Goal: Transaction & Acquisition: Book appointment/travel/reservation

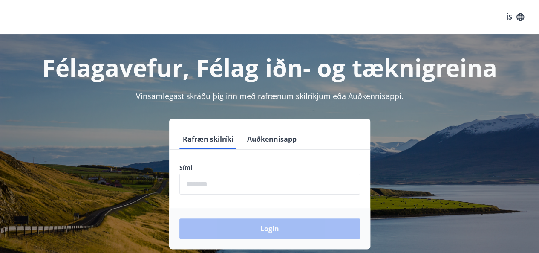
click at [199, 183] on input "phone" at bounding box center [269, 183] width 181 height 21
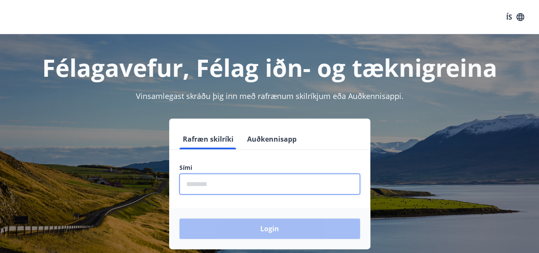
type input "********"
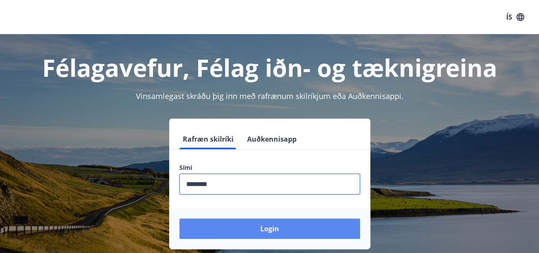
click at [248, 235] on button "Login" at bounding box center [269, 228] width 181 height 20
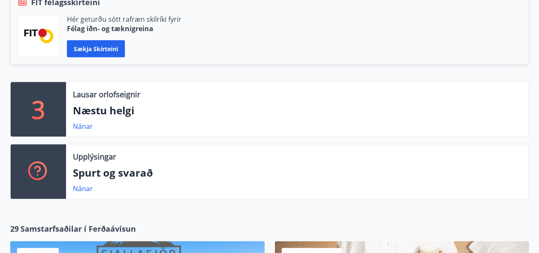
scroll to position [225, 0]
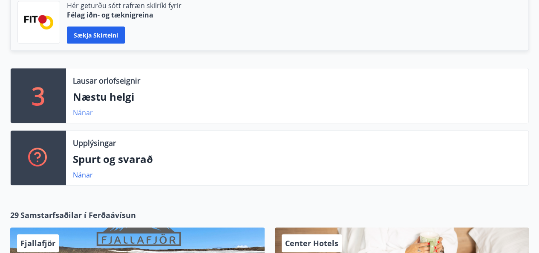
click at [79, 113] on link "Nánar" at bounding box center [83, 112] width 20 height 9
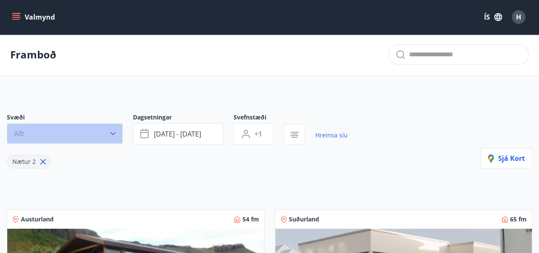
click at [114, 135] on icon "button" at bounding box center [113, 133] width 9 height 9
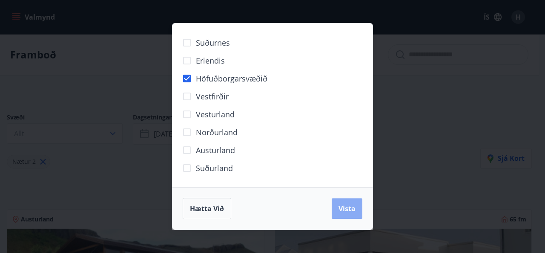
click at [348, 209] on span "Vista" at bounding box center [347, 208] width 17 height 9
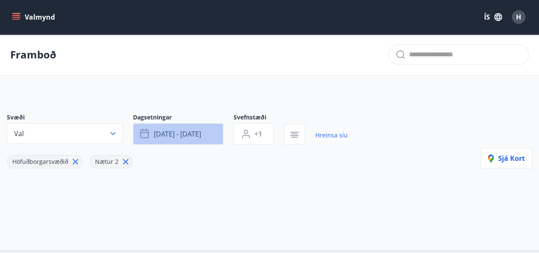
click at [190, 133] on span "[DATE] - [DATE]" at bounding box center [177, 133] width 47 height 9
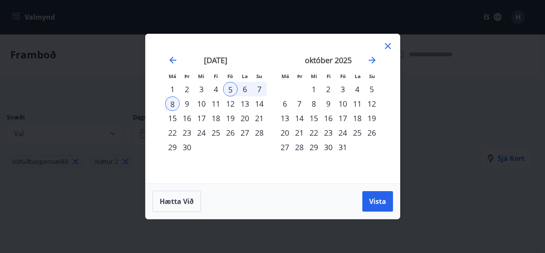
click at [342, 89] on div "3" at bounding box center [343, 89] width 14 height 14
click at [371, 90] on div "5" at bounding box center [372, 89] width 14 height 14
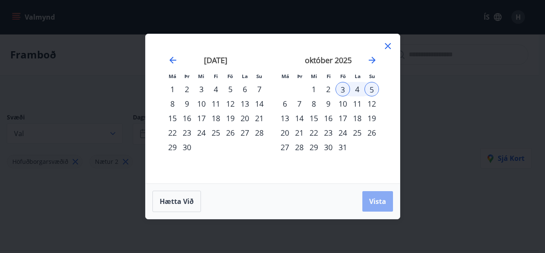
click at [375, 198] on span "Vista" at bounding box center [377, 200] width 17 height 9
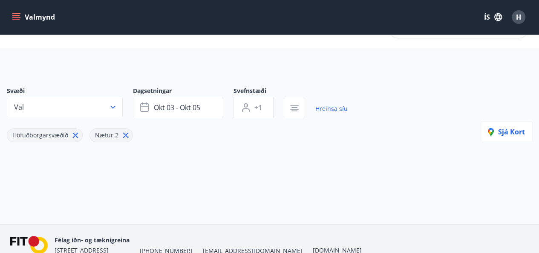
scroll to position [26, 0]
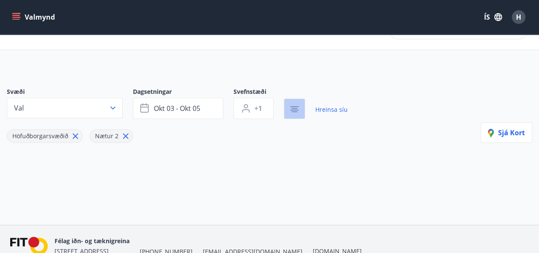
click at [295, 108] on icon "button" at bounding box center [294, 109] width 10 height 10
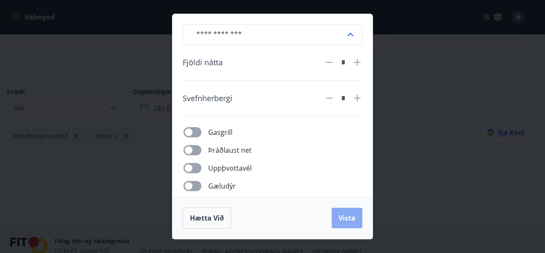
click at [351, 216] on span "Vista" at bounding box center [347, 217] width 17 height 9
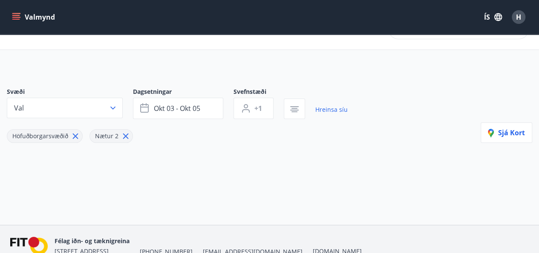
click at [16, 15] on icon "menu" at bounding box center [16, 15] width 8 height 1
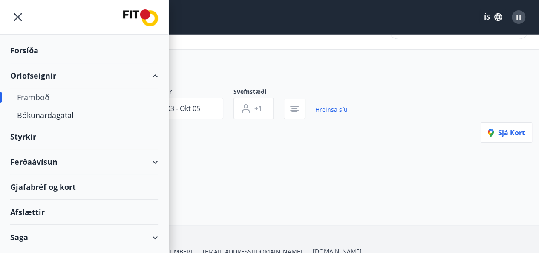
click at [40, 94] on div "Framboð" at bounding box center [84, 97] width 134 height 18
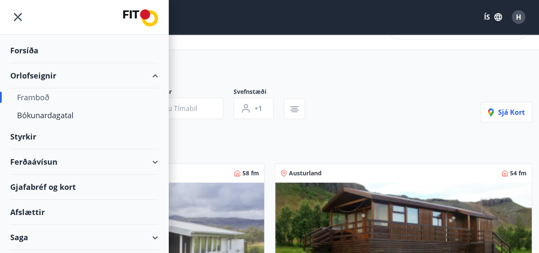
type input "*"
click at [369, 108] on div "Svæði Allt Dagsetningar Veldu tímabil Svefnstæði +1 Sjá kort" at bounding box center [269, 104] width 525 height 35
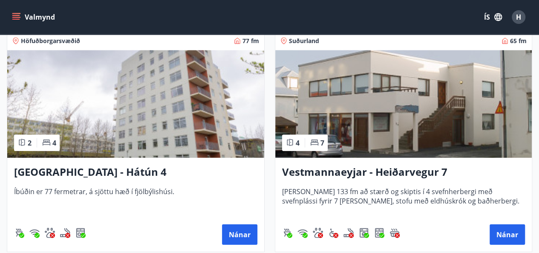
scroll to position [1105, 0]
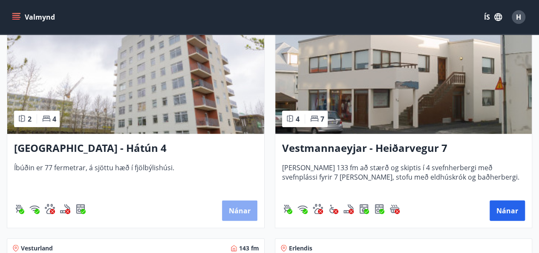
click at [237, 210] on button "Nánar" at bounding box center [239, 210] width 35 height 20
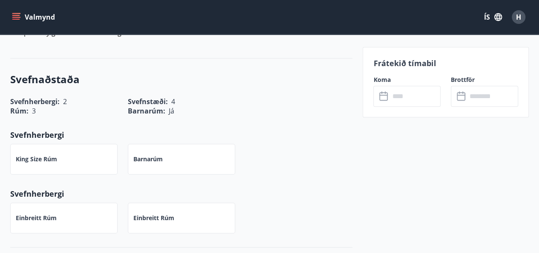
scroll to position [317, 0]
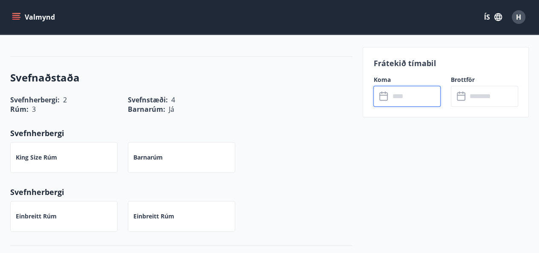
click at [391, 97] on input "text" at bounding box center [414, 96] width 51 height 21
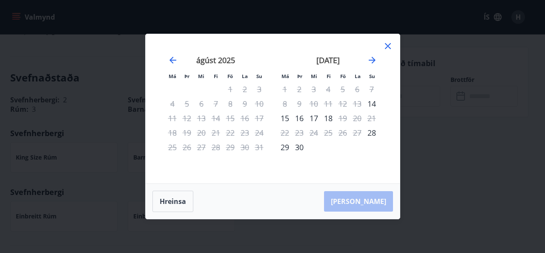
click at [386, 46] on icon at bounding box center [388, 46] width 10 height 10
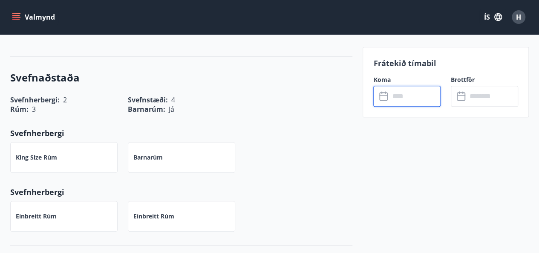
click at [399, 98] on input "text" at bounding box center [414, 96] width 51 height 21
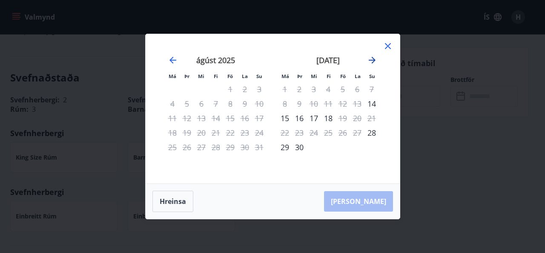
click at [371, 60] on icon "Move forward to switch to the next month." at bounding box center [372, 60] width 7 height 7
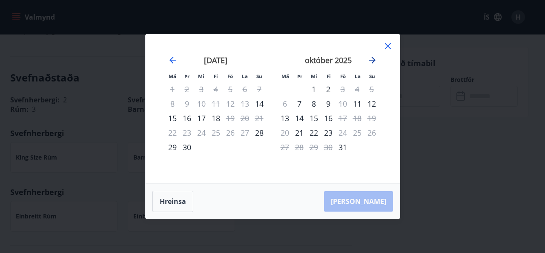
click at [375, 62] on icon "Move forward to switch to the next month." at bounding box center [372, 60] width 10 height 10
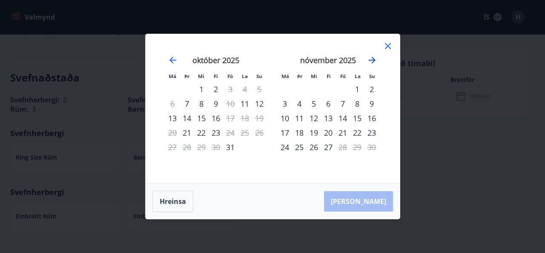
click at [375, 62] on icon "Move forward to switch to the next month." at bounding box center [372, 60] width 10 height 10
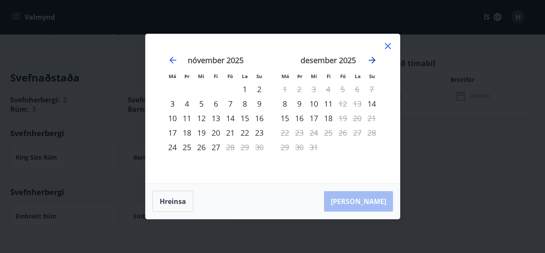
click at [375, 62] on icon "Move forward to switch to the next month." at bounding box center [372, 60] width 10 height 10
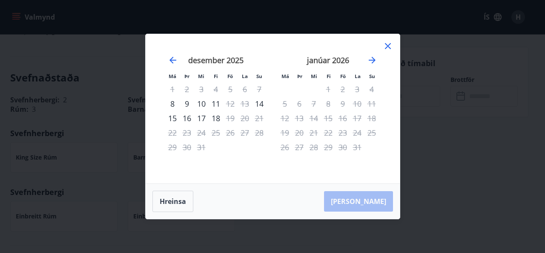
click at [391, 46] on icon at bounding box center [388, 46] width 10 height 10
